Goal: Task Accomplishment & Management: Manage account settings

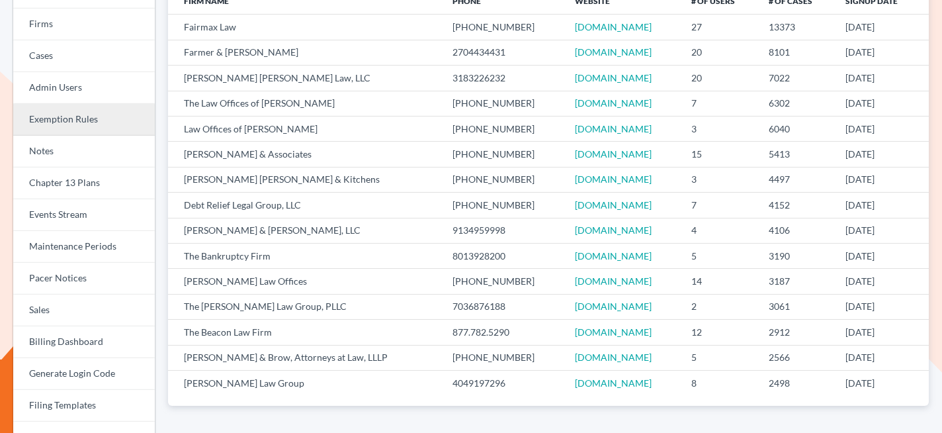
scroll to position [154, 0]
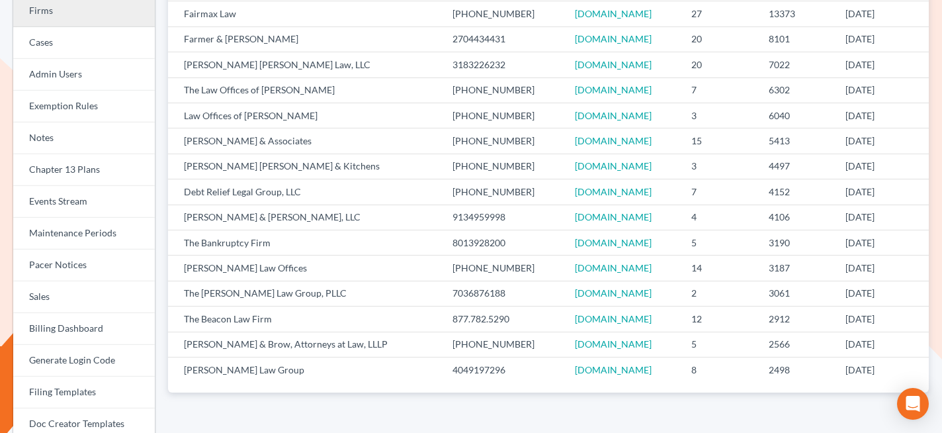
click at [68, 13] on link "Firms" at bounding box center [84, 11] width 142 height 32
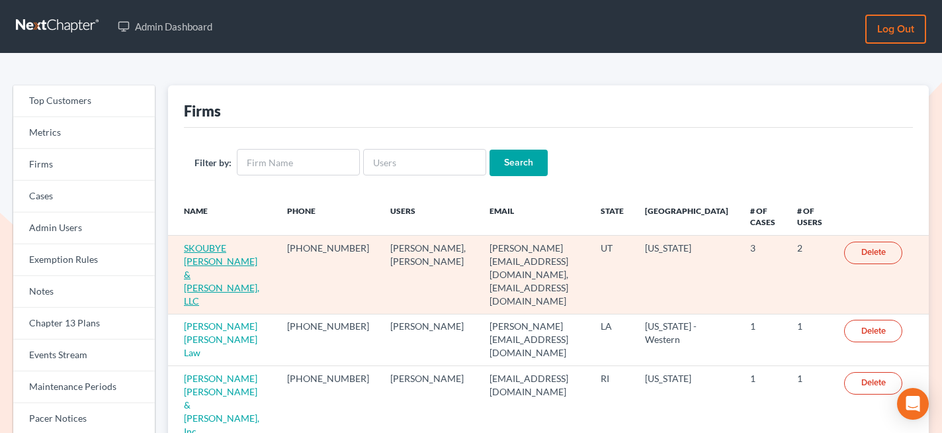
click at [226, 250] on link "SKOUBYE NIELSON & JOHANSEN, LLC" at bounding box center [221, 274] width 75 height 64
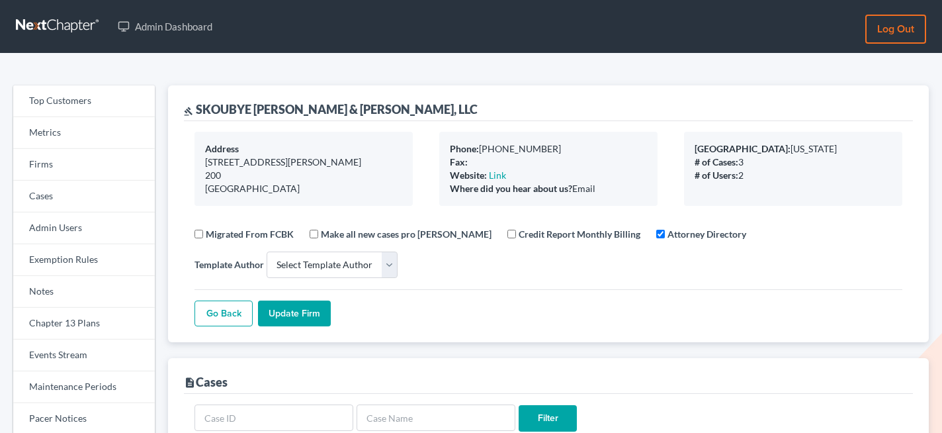
select select
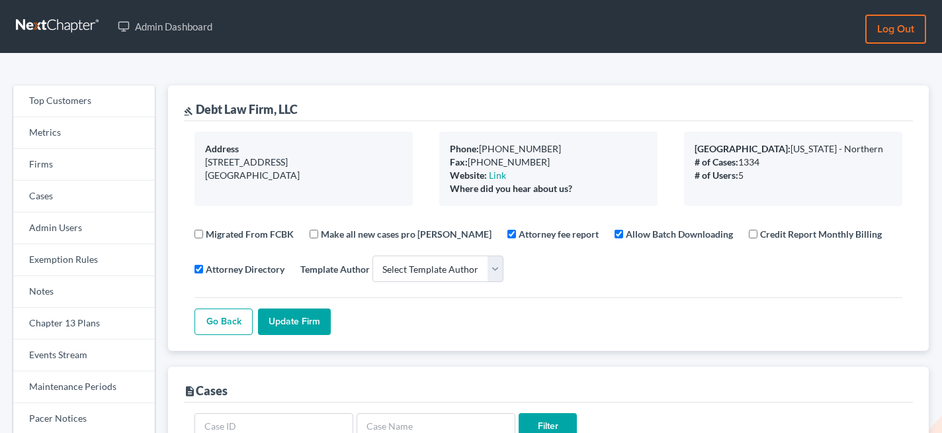
select select
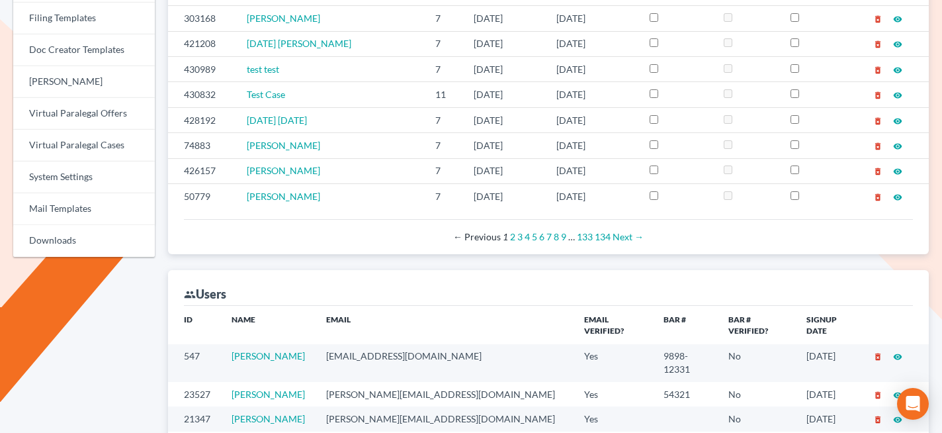
scroll to position [528, 0]
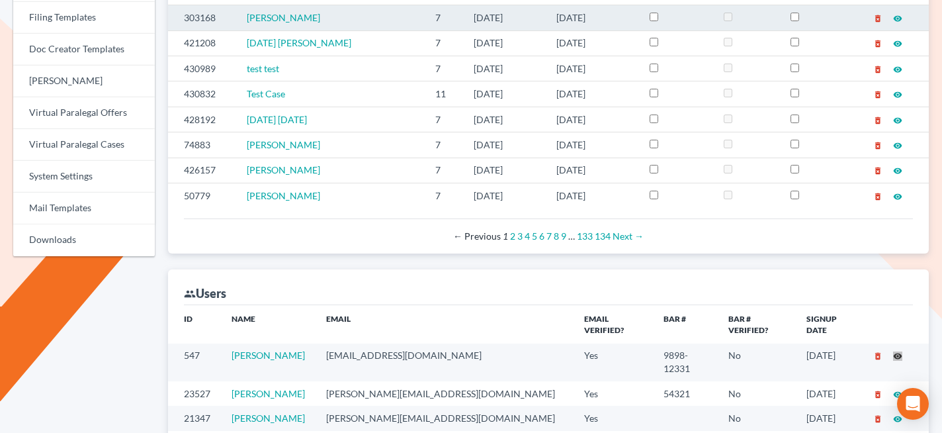
drag, startPoint x: 897, startPoint y: 345, endPoint x: 200, endPoint y: 5, distance: 775.0
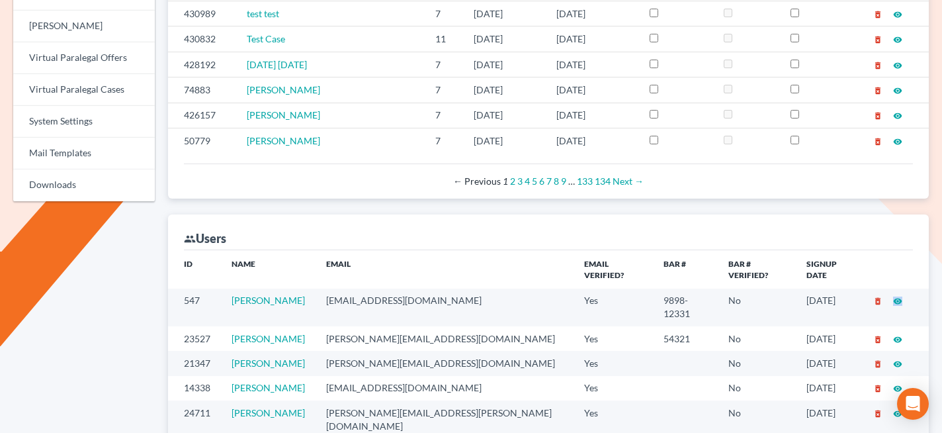
scroll to position [584, 0]
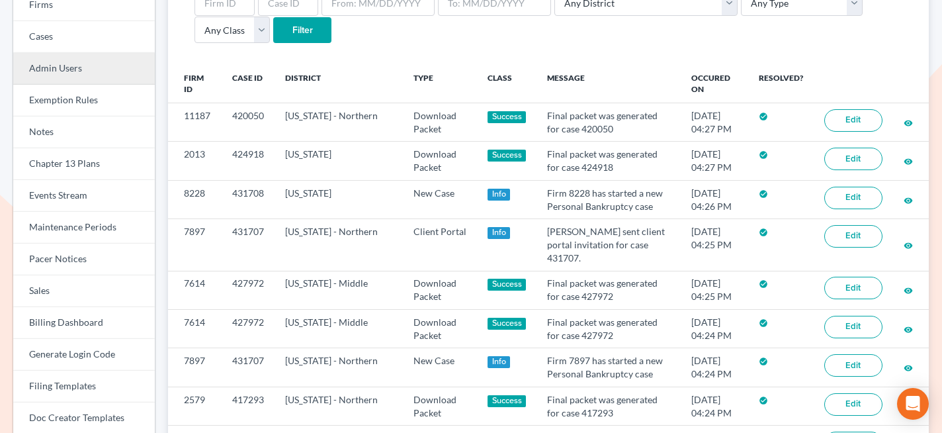
scroll to position [160, 0]
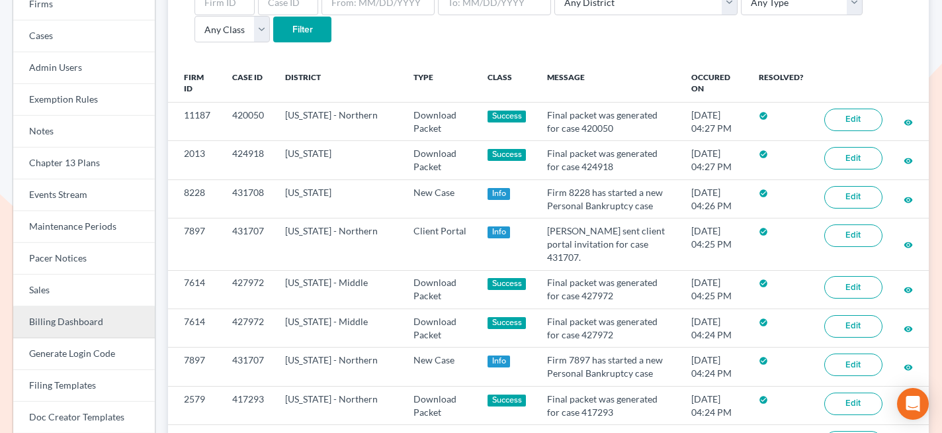
click at [62, 322] on link "Billing Dashboard" at bounding box center [84, 322] width 142 height 32
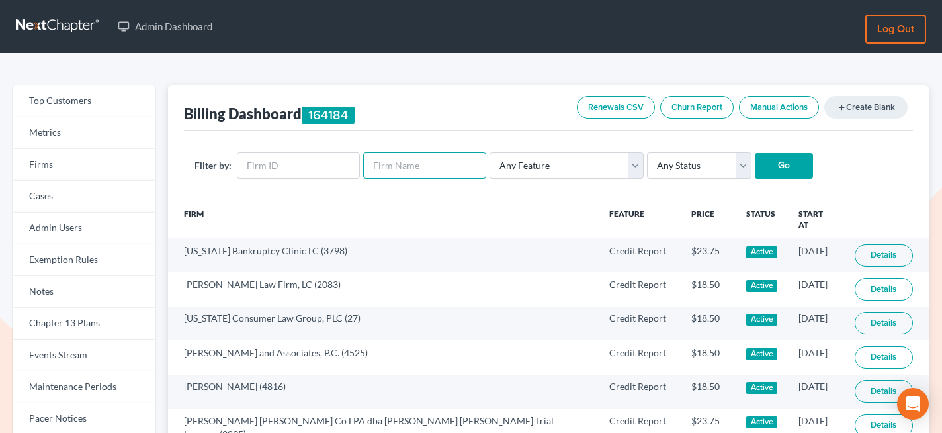
click at [402, 170] on input "text" at bounding box center [424, 165] width 123 height 26
paste input "Brookhuis"
type input "Brookhuis"
click at [755, 162] on input "Go" at bounding box center [784, 166] width 58 height 26
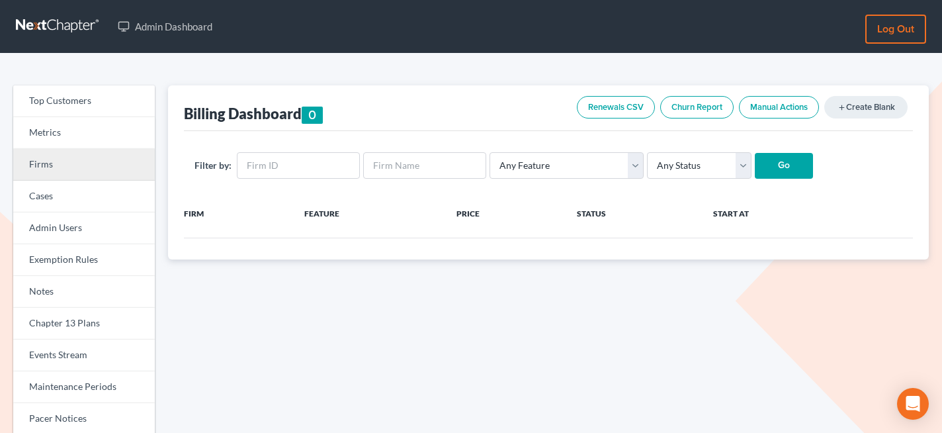
click at [108, 150] on link "Firms" at bounding box center [84, 165] width 142 height 32
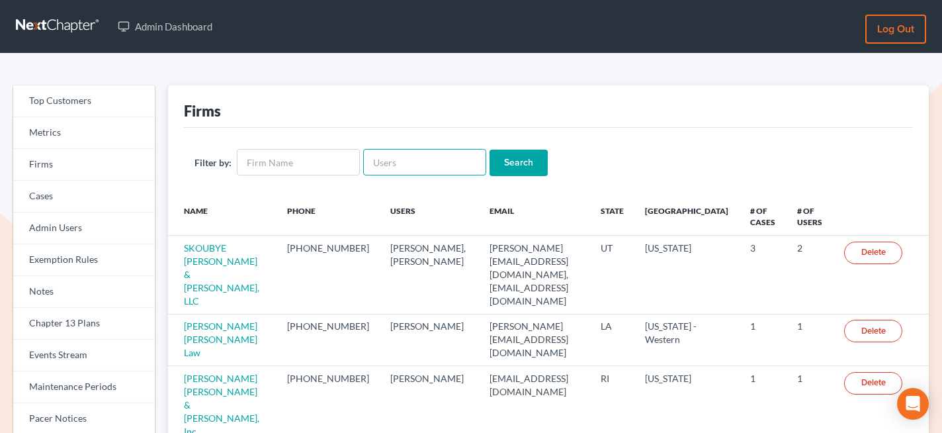
click at [416, 156] on input "text" at bounding box center [424, 162] width 123 height 26
paste input "Brookhuis"
type input "Brookhuis"
click at [504, 165] on input "Search" at bounding box center [519, 163] width 58 height 26
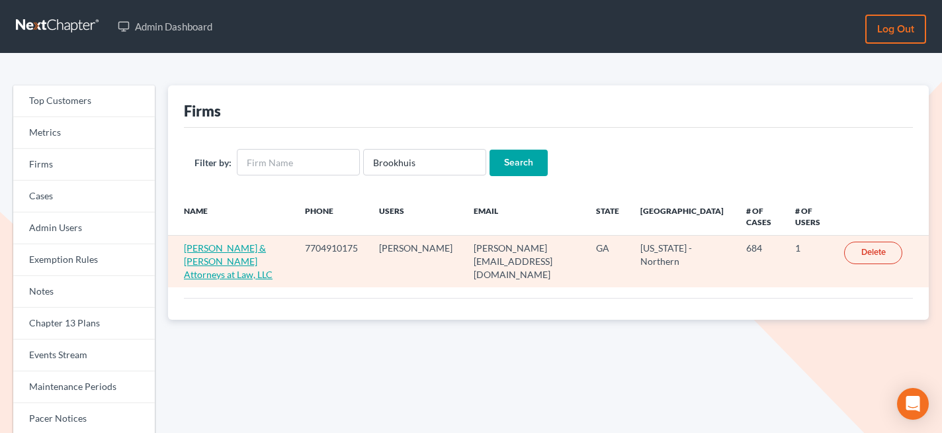
click at [255, 246] on link "[PERSON_NAME] & [PERSON_NAME] Attorneys at Law, LLC" at bounding box center [228, 261] width 89 height 38
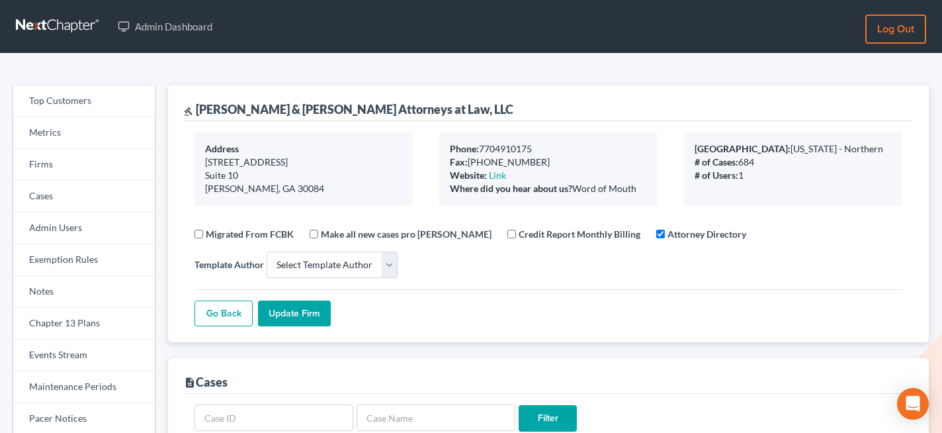
select select
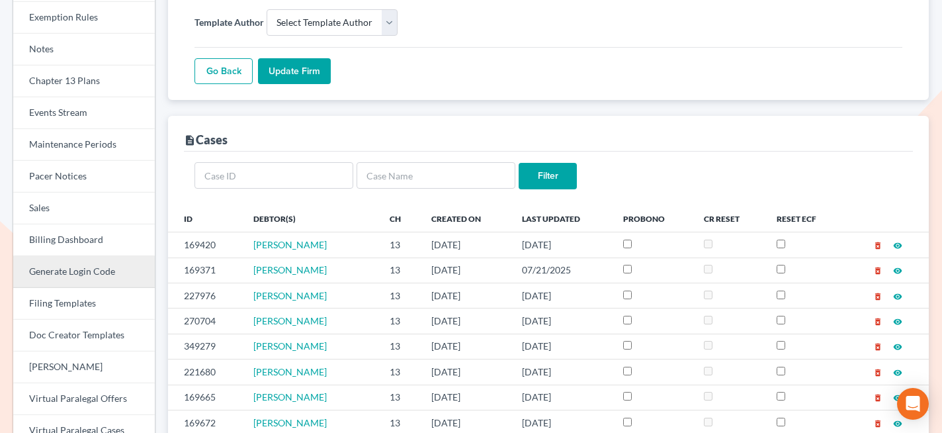
scroll to position [324, 0]
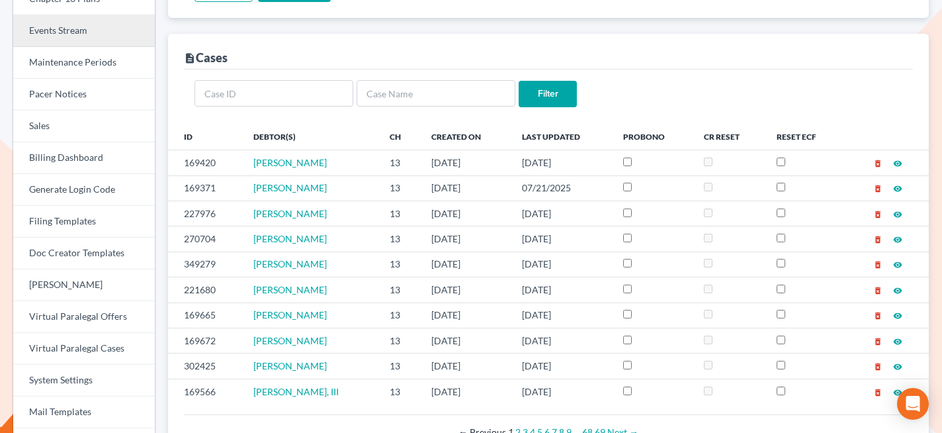
click at [101, 34] on link "Events Stream" at bounding box center [84, 31] width 142 height 32
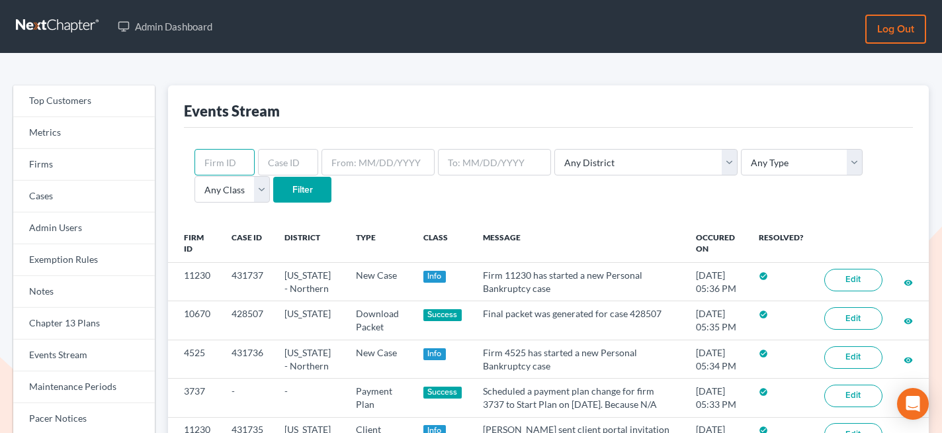
click at [210, 154] on input "text" at bounding box center [225, 162] width 60 height 26
paste input "6463"
type input "6463"
click at [273, 186] on input "Filter" at bounding box center [302, 190] width 58 height 26
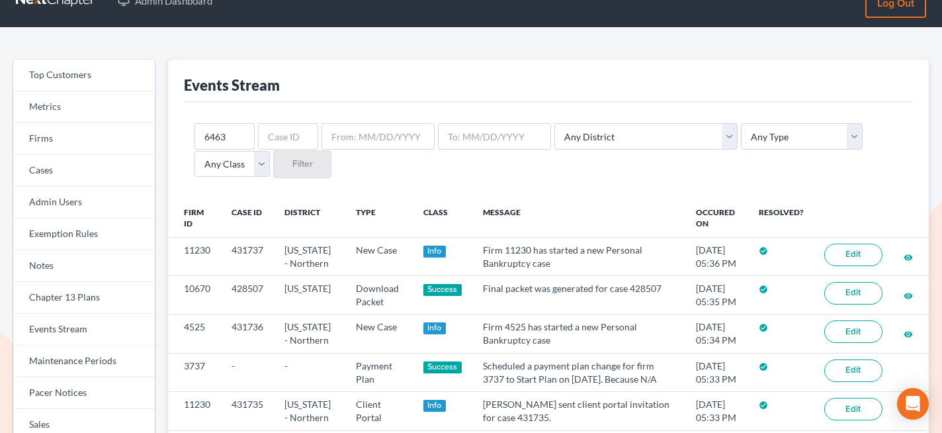
scroll to position [26, 0]
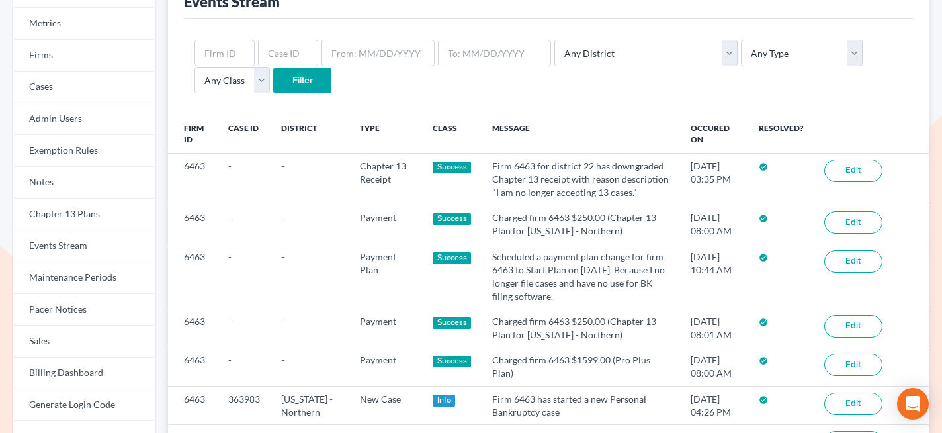
scroll to position [100, 0]
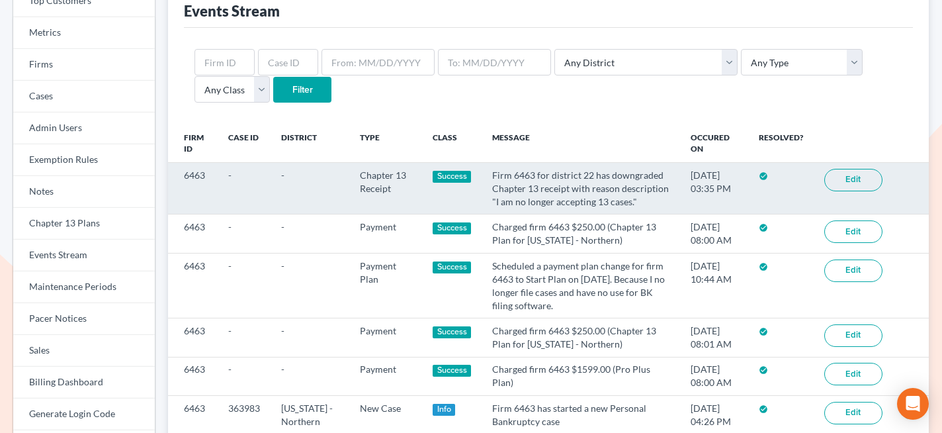
click at [197, 175] on td "6463" at bounding box center [193, 189] width 50 height 52
copy td "6463"
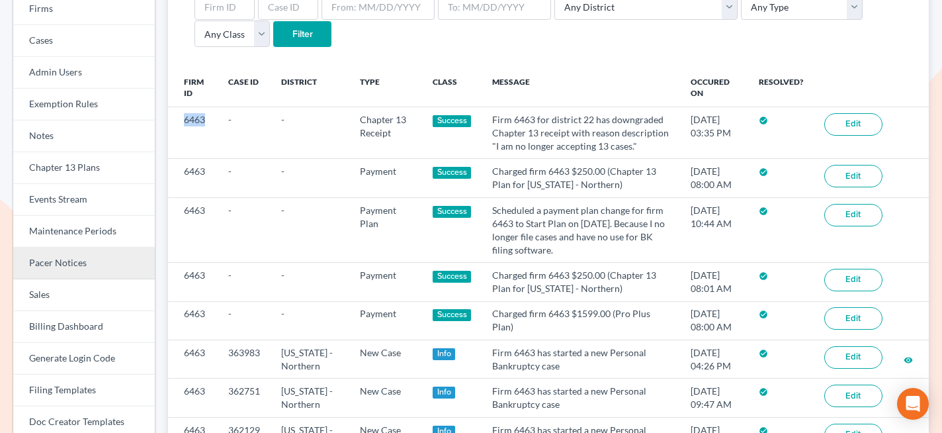
scroll to position [166, 0]
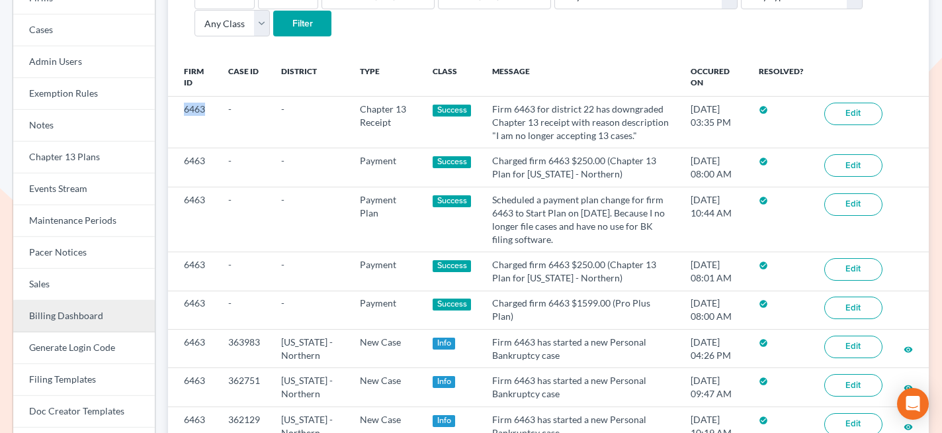
click at [69, 319] on link "Billing Dashboard" at bounding box center [84, 316] width 142 height 32
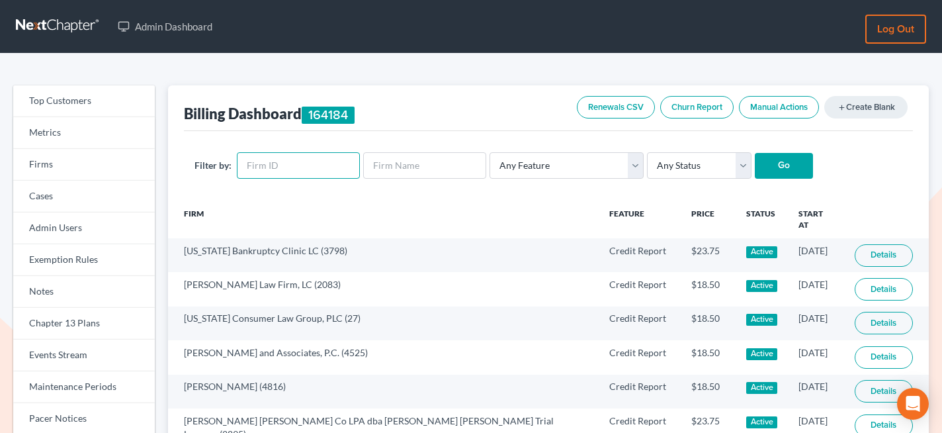
click at [272, 161] on input "text" at bounding box center [298, 165] width 123 height 26
paste input "6463"
type input "6463"
click at [761, 175] on input "Go" at bounding box center [784, 166] width 58 height 26
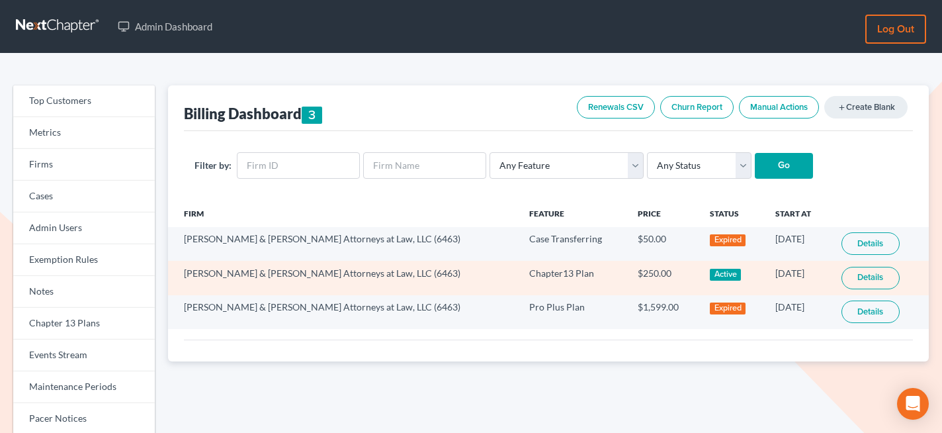
click at [879, 278] on link "Details" at bounding box center [871, 278] width 58 height 22
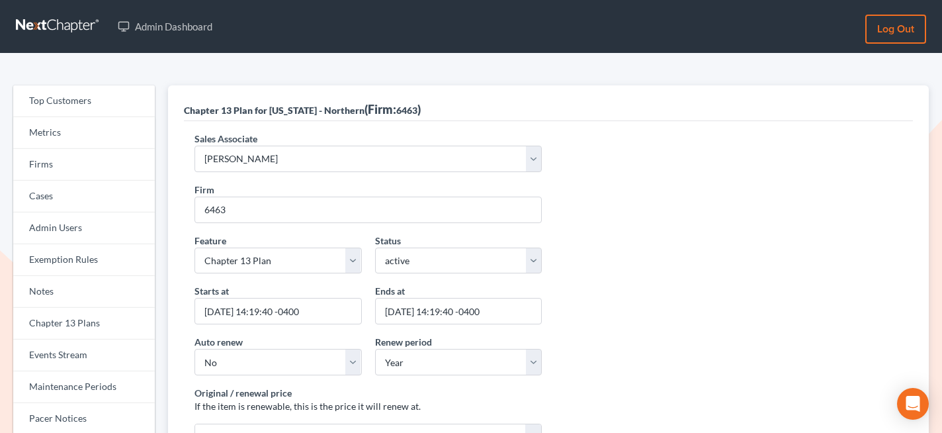
scroll to position [73, 0]
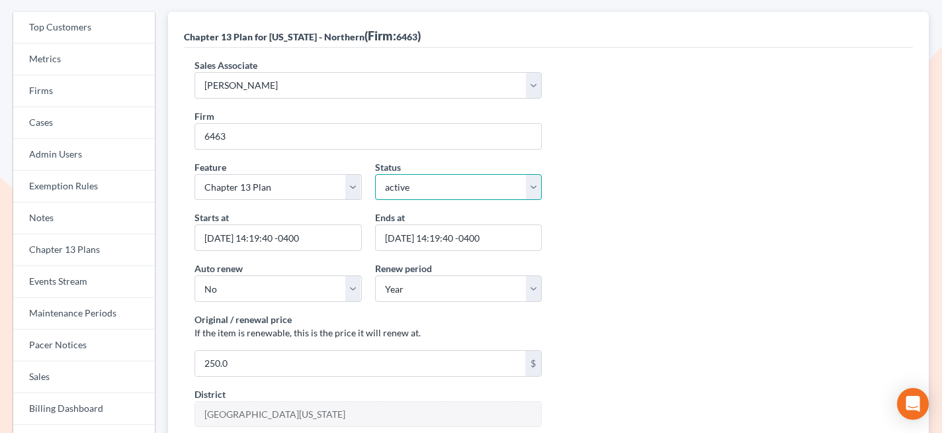
click at [491, 180] on select "active inactive pending expired error pending_charges" at bounding box center [458, 187] width 167 height 26
select select "expired"
click at [375, 174] on select "active inactive pending expired error pending_charges" at bounding box center [458, 187] width 167 height 26
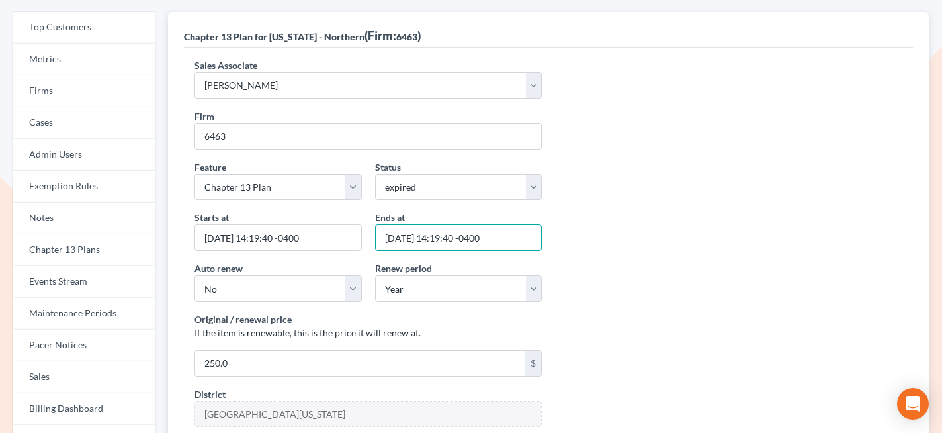
click at [430, 236] on input "[DATE] 14:19:40 -0400" at bounding box center [458, 237] width 167 height 26
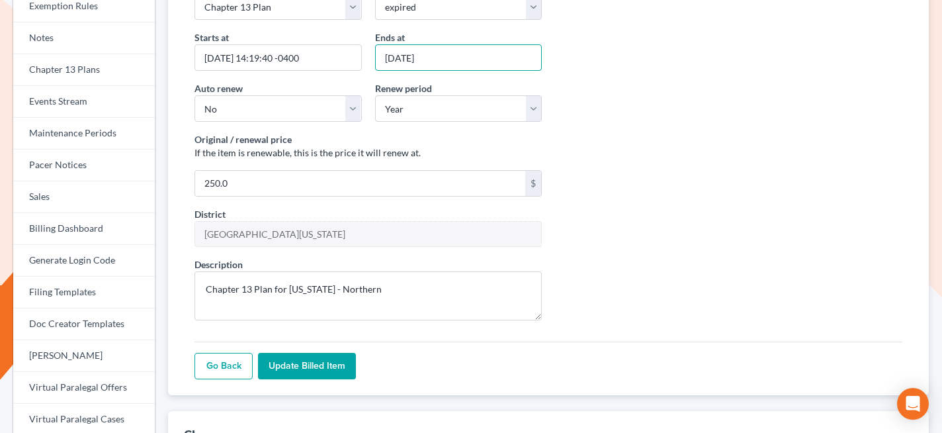
type input "[DATE]"
click at [308, 365] on input "Update Billed item" at bounding box center [307, 366] width 98 height 26
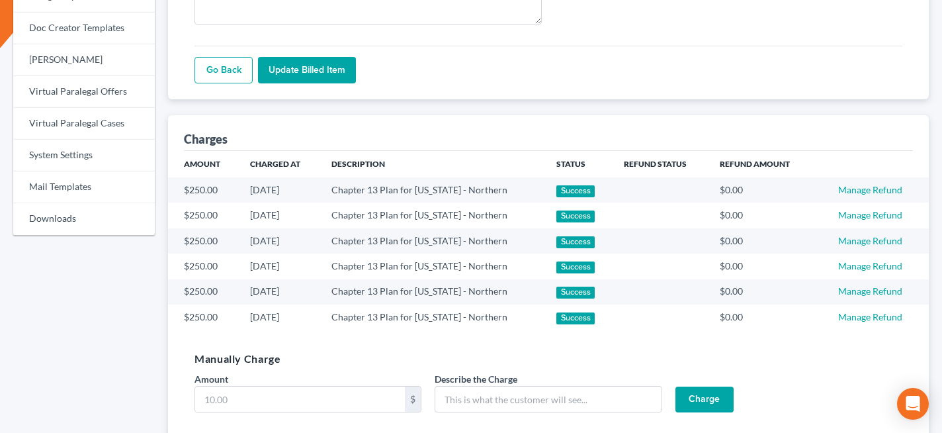
scroll to position [598, 0]
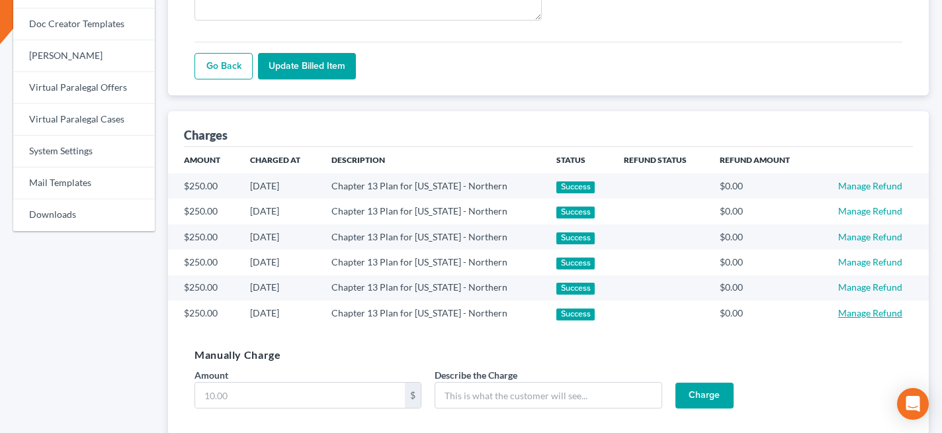
click at [871, 312] on link "Manage Refund" at bounding box center [870, 312] width 64 height 11
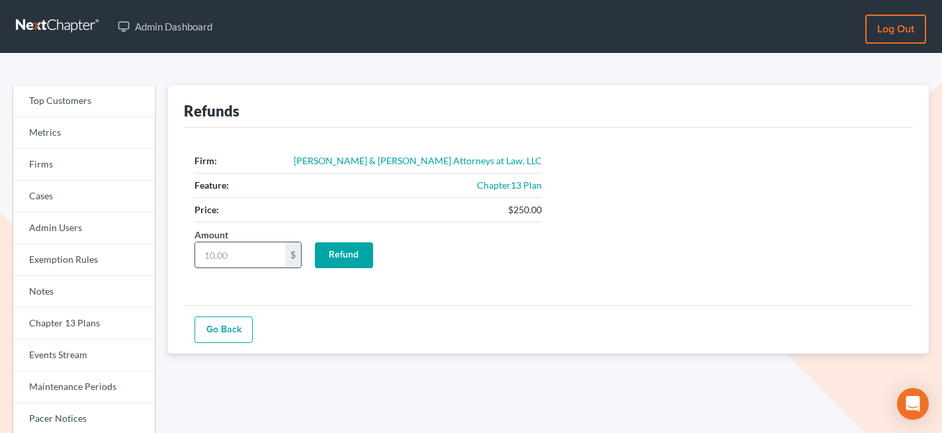
click at [250, 251] on input "Amount" at bounding box center [240, 254] width 90 height 25
type input "250"
click at [344, 251] on input "Refund" at bounding box center [344, 255] width 58 height 26
